Goal: Task Accomplishment & Management: Manage account settings

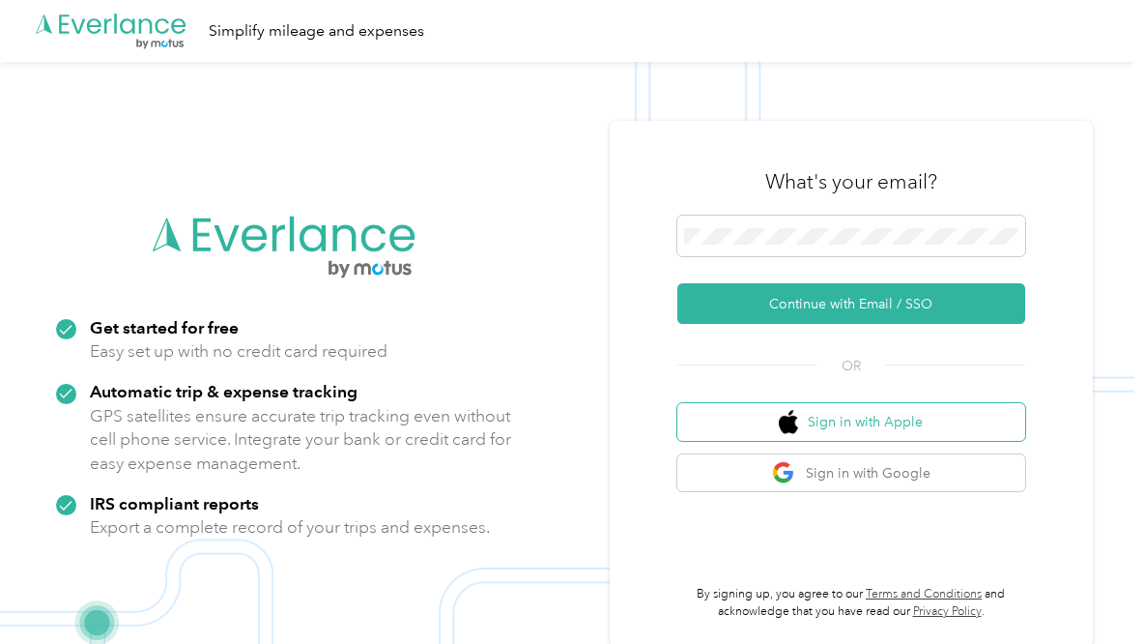
click at [857, 419] on button "Sign in with Apple" at bounding box center [852, 422] width 348 height 38
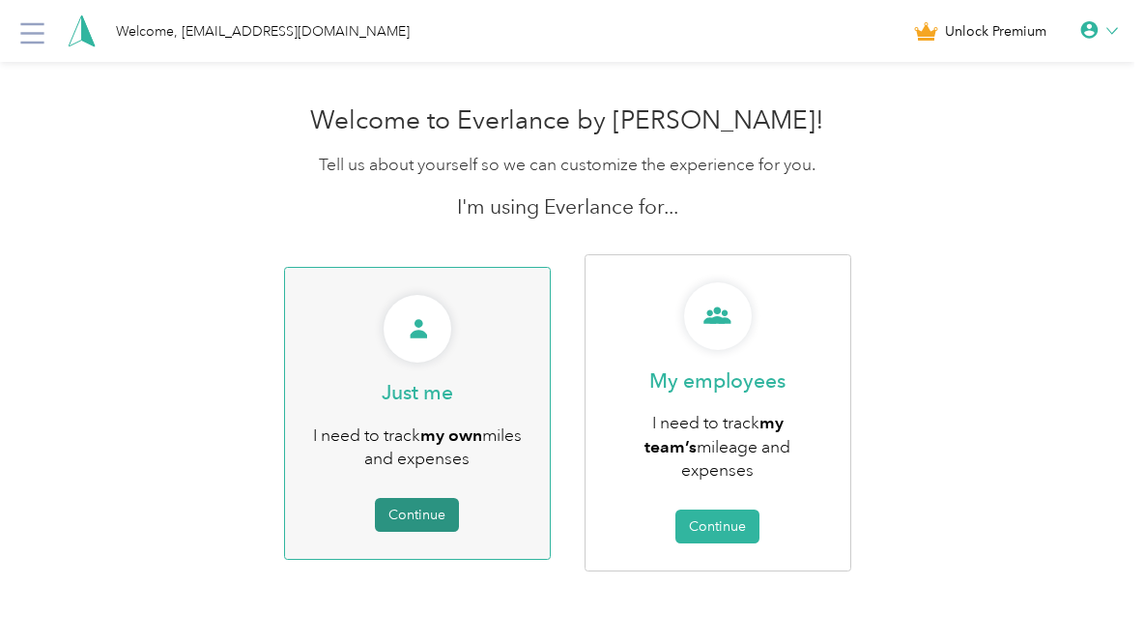
click at [431, 498] on button "Continue" at bounding box center [417, 515] width 84 height 34
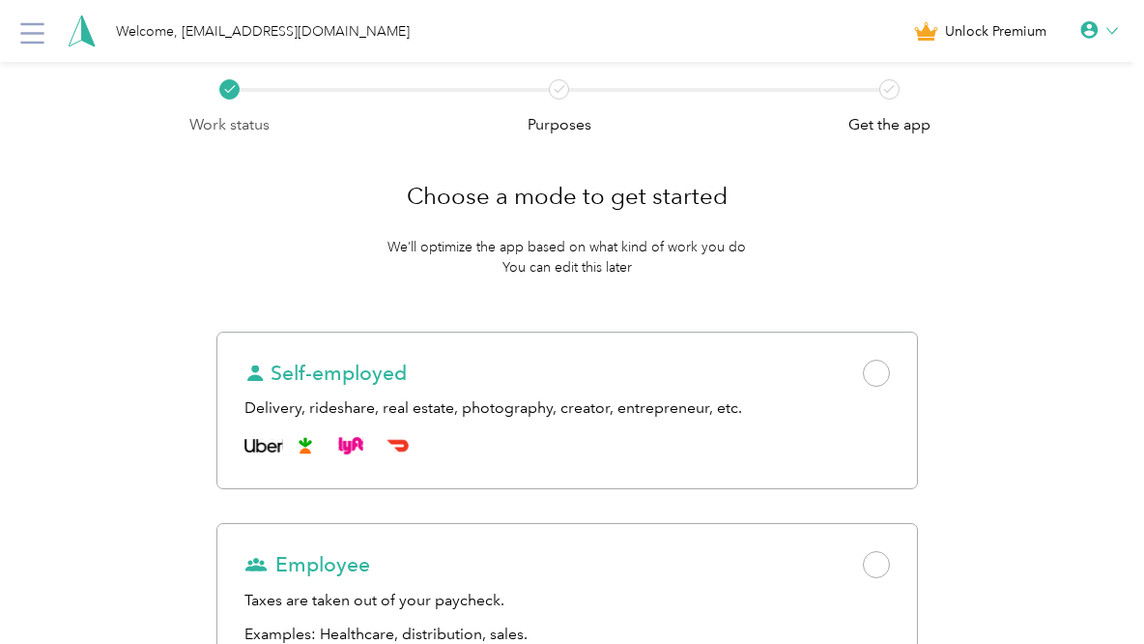
click at [1114, 27] on div at bounding box center [1100, 30] width 38 height 19
click at [978, 145] on div "Logout" at bounding box center [1034, 149] width 217 height 41
